Goal: Navigation & Orientation: Understand site structure

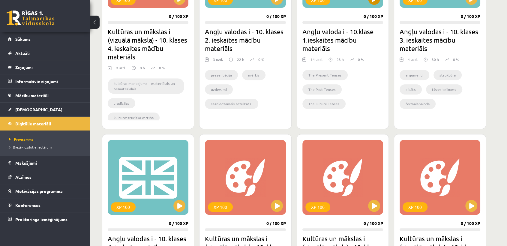
scroll to position [251, 0]
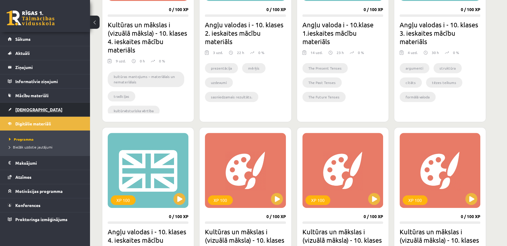
click at [60, 107] on link "[DEMOGRAPHIC_DATA]" at bounding box center [45, 110] width 75 height 14
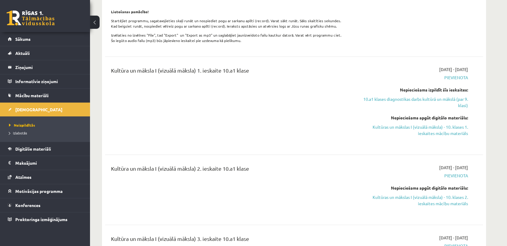
scroll to position [444, 0]
click at [38, 150] on span "Digitālie materiāli" at bounding box center [33, 148] width 36 height 5
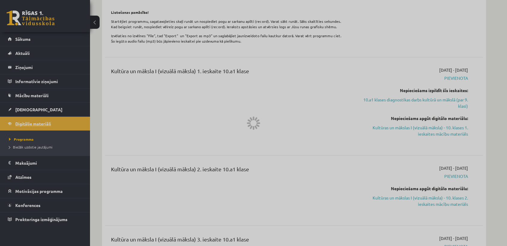
scroll to position [379, 0]
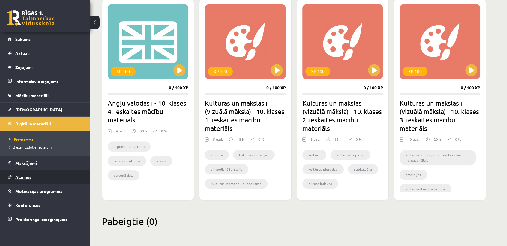
click at [67, 174] on link "Atzīmes" at bounding box center [45, 177] width 75 height 14
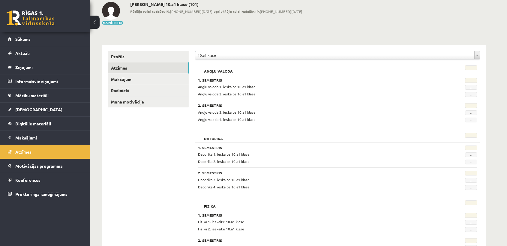
scroll to position [28, 0]
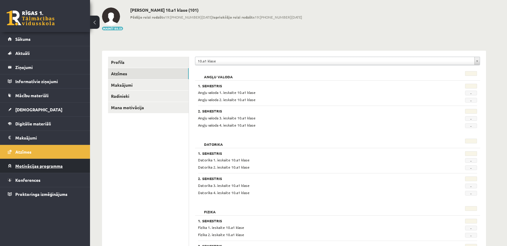
click at [59, 168] on link "Motivācijas programma" at bounding box center [45, 166] width 75 height 14
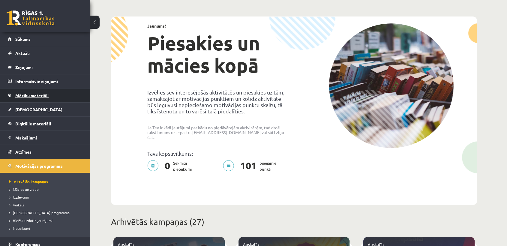
click at [47, 94] on span "Mācību materiāli" at bounding box center [31, 95] width 33 height 5
